Goal: Submit feedback/report problem

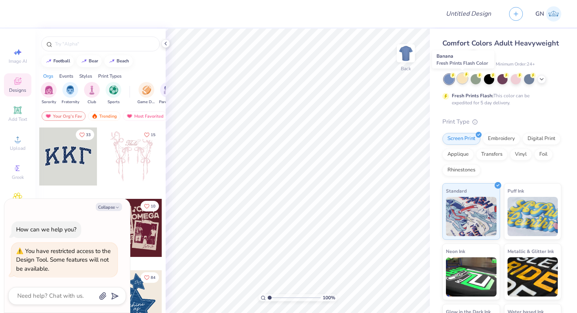
click at [462, 79] on div at bounding box center [462, 78] width 10 height 10
click at [474, 77] on div at bounding box center [476, 78] width 10 height 10
click at [487, 79] on div at bounding box center [489, 78] width 10 height 10
click at [500, 81] on div at bounding box center [502, 78] width 10 height 10
click at [166, 44] on icon at bounding box center [166, 43] width 6 height 6
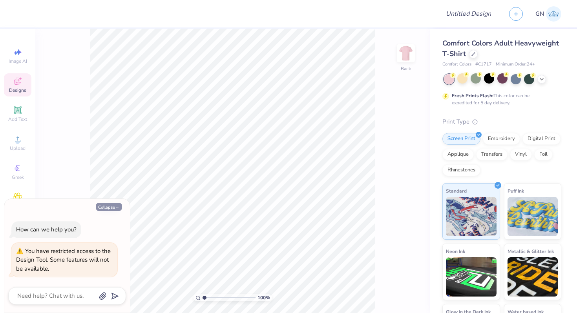
click at [115, 206] on button "Collapse" at bounding box center [109, 207] width 26 height 8
type textarea "x"
